Goal: Task Accomplishment & Management: Manage account settings

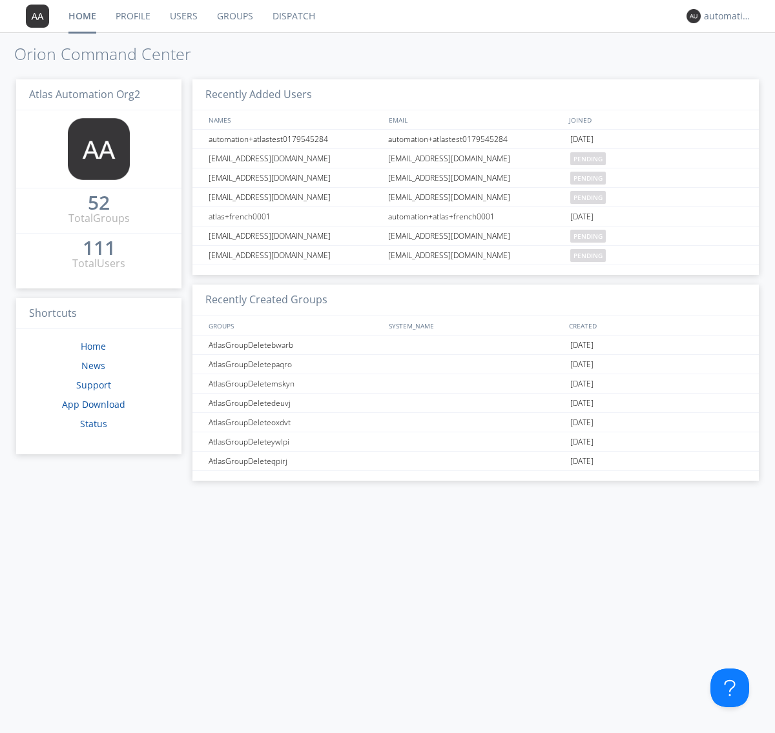
click at [132, 16] on link "Profile" at bounding box center [133, 16] width 54 height 32
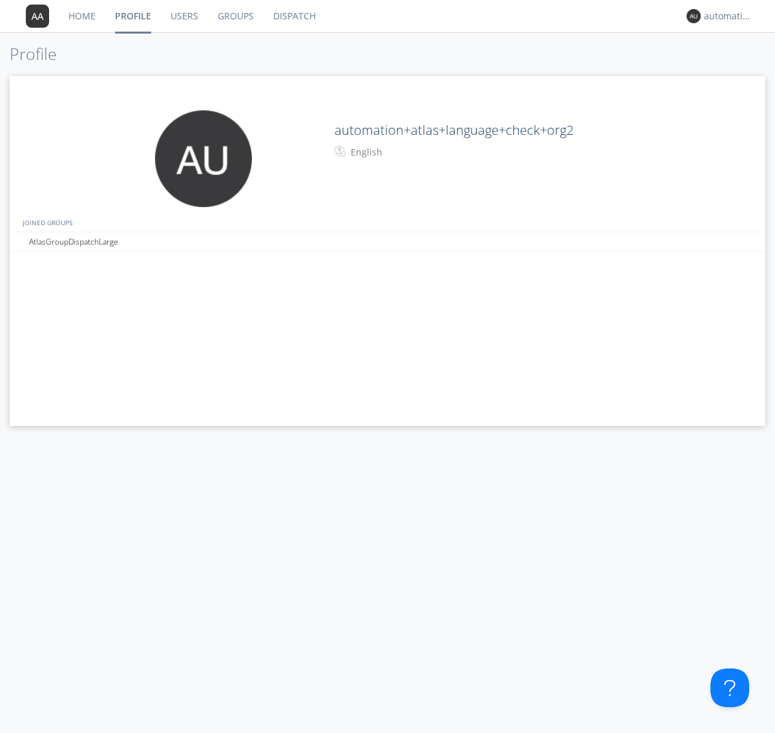
click at [403, 152] on div "English" at bounding box center [405, 152] width 108 height 13
click at [183, 16] on link "Users" at bounding box center [184, 16] width 47 height 32
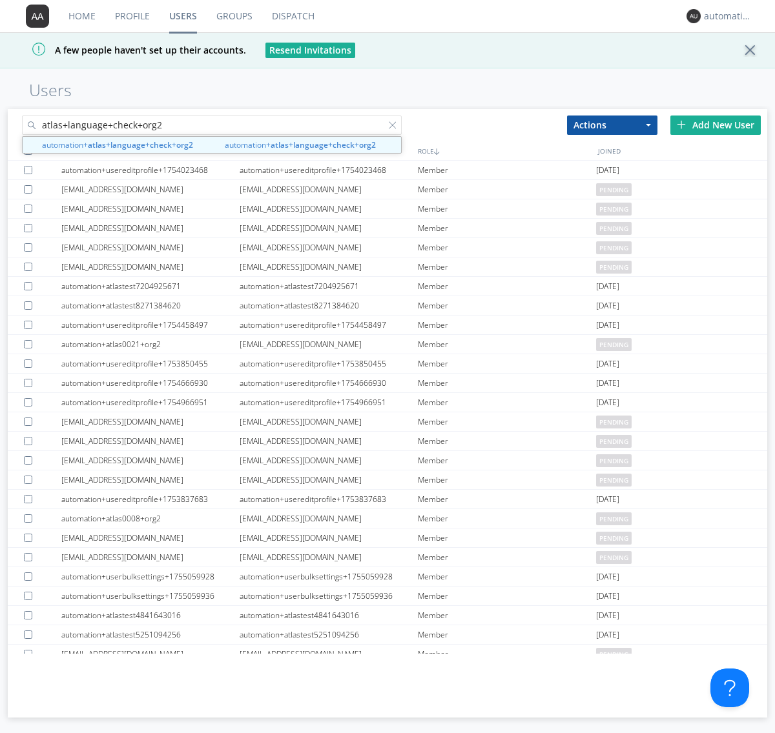
type input "atlas+language+check+org2"
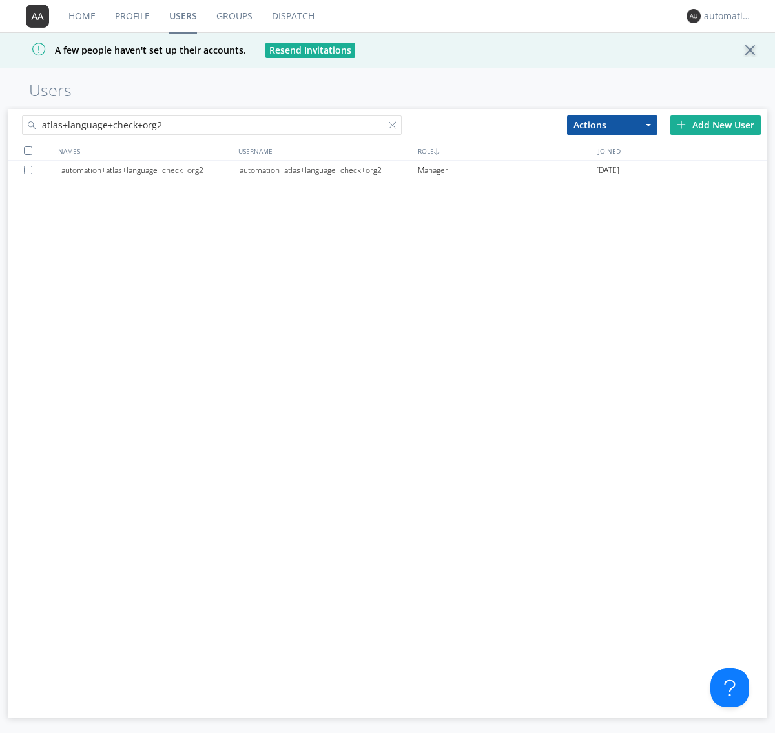
click at [328, 170] on div "automation+atlas+language+check+org2" at bounding box center [329, 170] width 178 height 19
click at [132, 16] on link "Profile" at bounding box center [132, 16] width 54 height 32
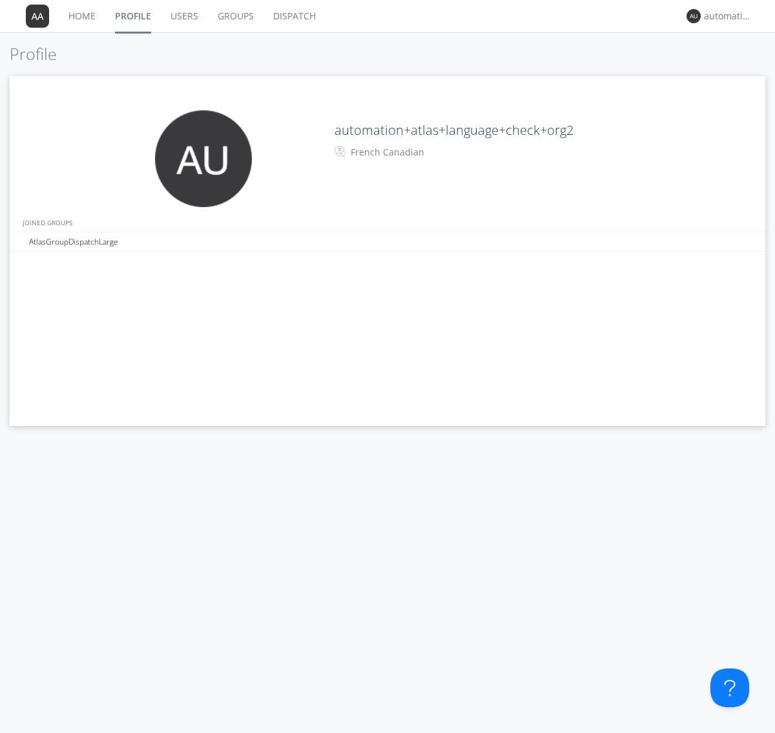
click at [403, 152] on div "French Canadian" at bounding box center [405, 152] width 108 height 13
click at [183, 16] on link "Users" at bounding box center [184, 16] width 47 height 32
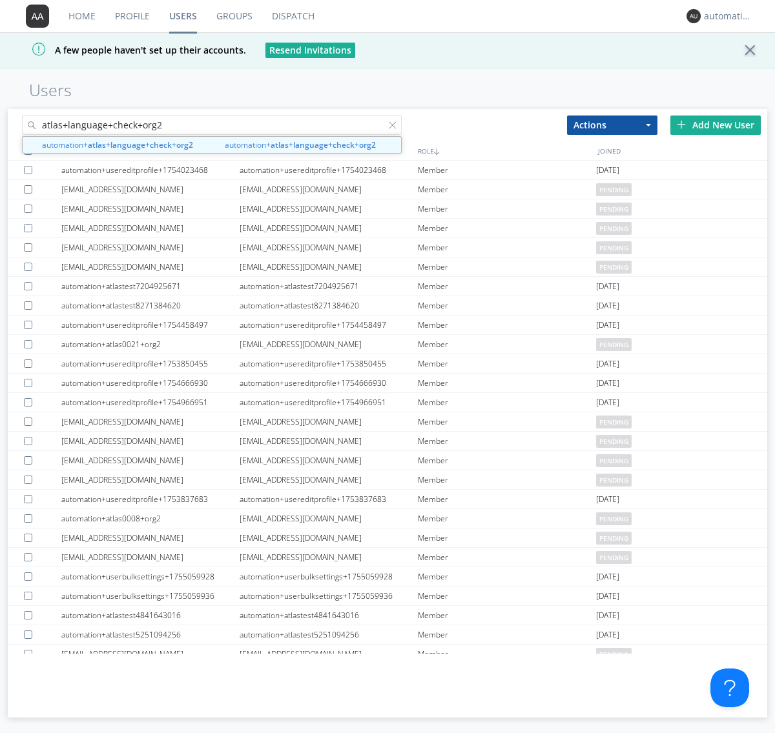
type input "atlas+language+check+org2"
